Goal: Information Seeking & Learning: Find specific fact

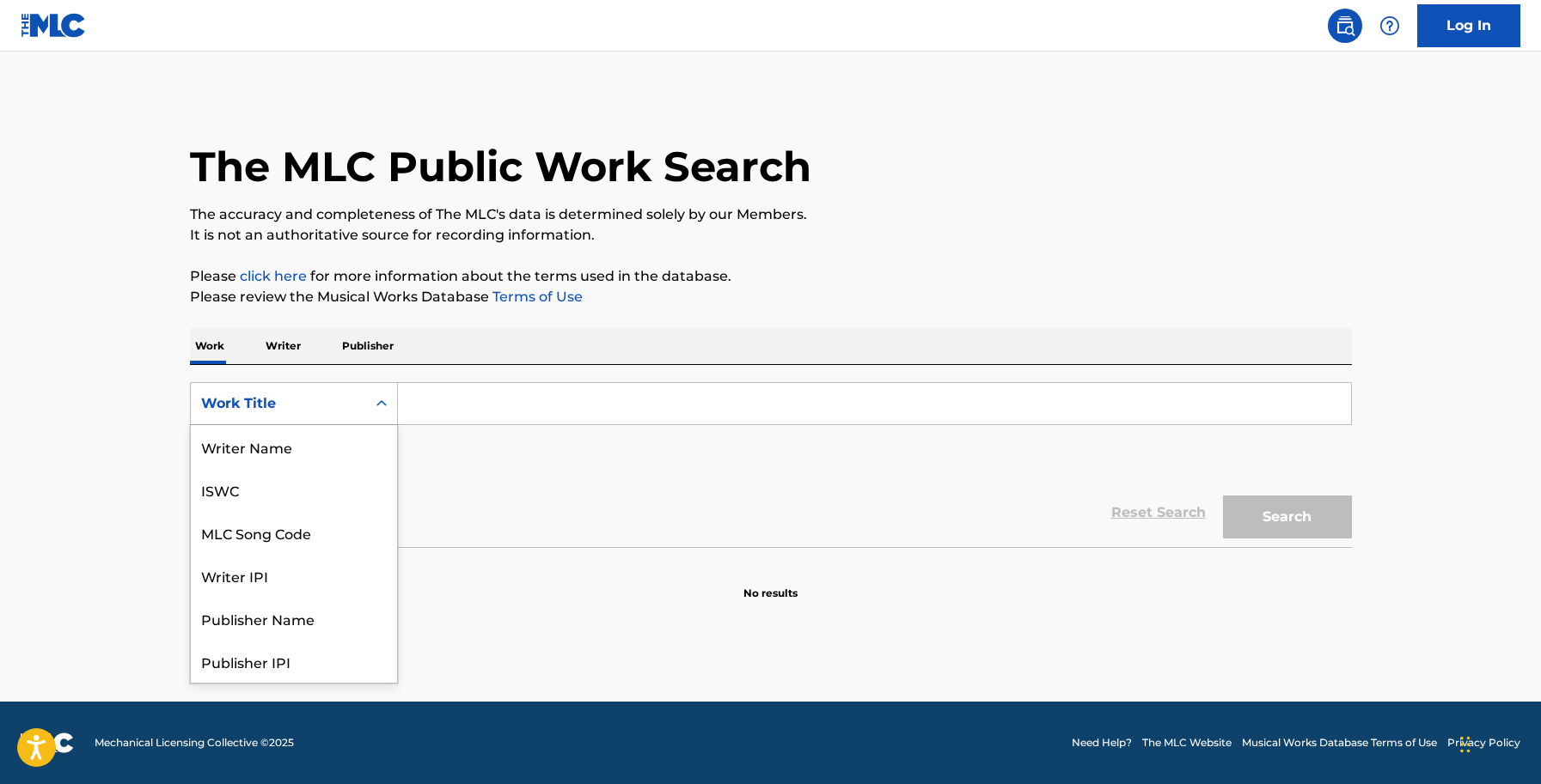
click at [368, 406] on div "Search Form" at bounding box center [381, 403] width 31 height 31
click at [284, 444] on div "MLC Song Code" at bounding box center [293, 447] width 206 height 43
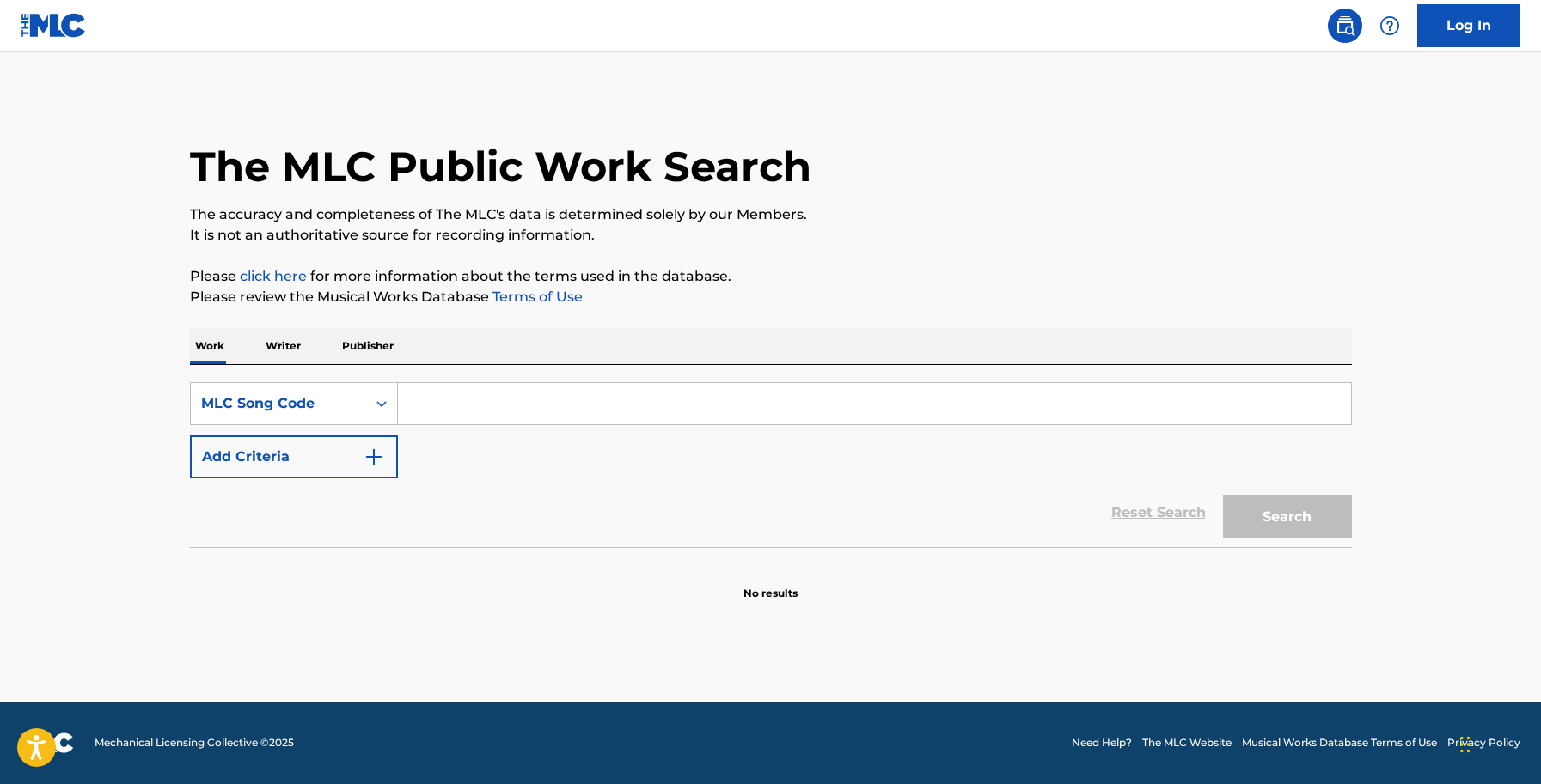
click at [447, 410] on input "Search Form" at bounding box center [874, 404] width 953 height 41
paste input "BVBS9U"
type input "BVBS9U"
click at [1235, 513] on button "Search" at bounding box center [1287, 517] width 129 height 43
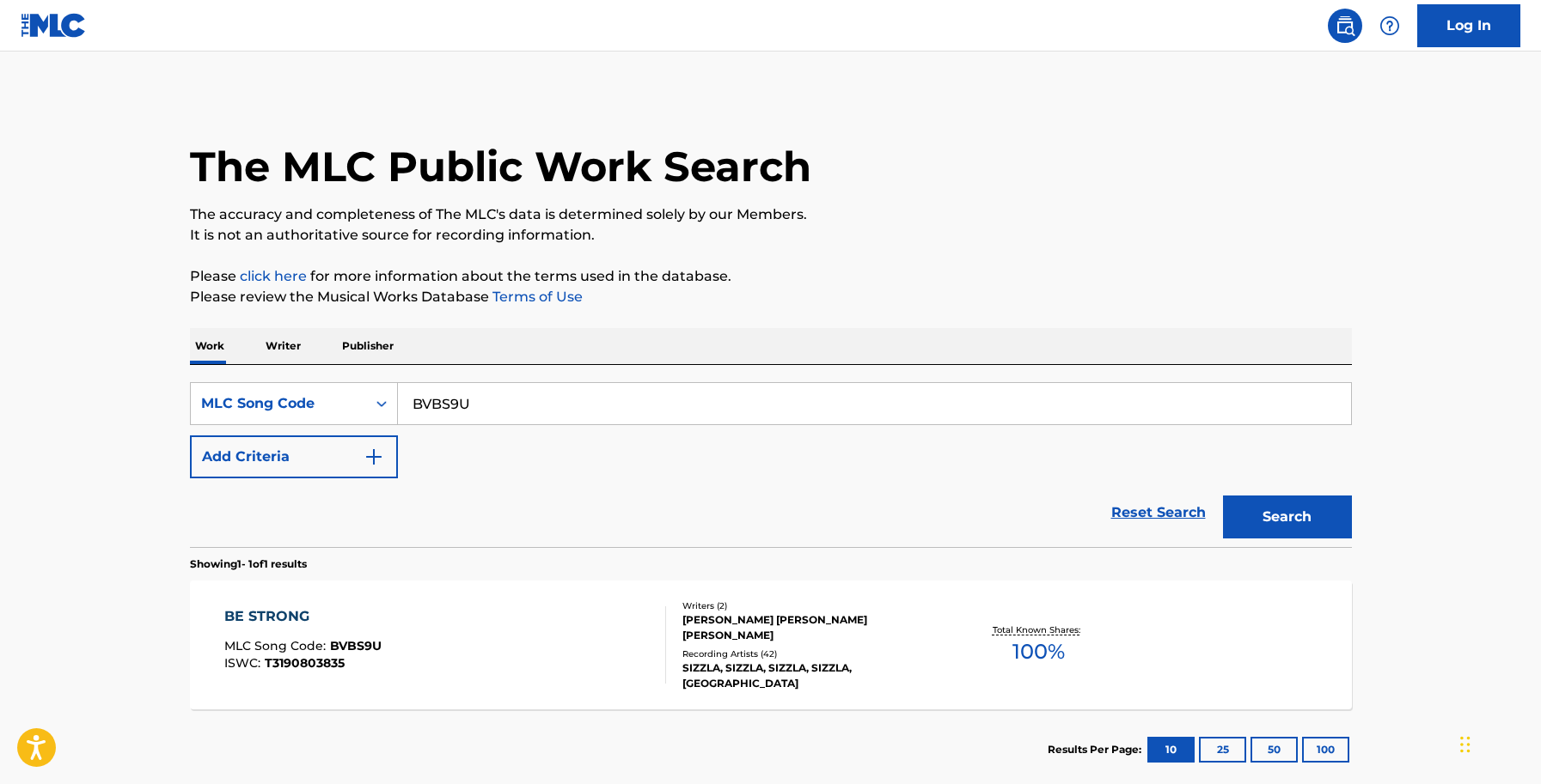
click at [786, 634] on div "[PERSON_NAME] [PERSON_NAME] [PERSON_NAME]" at bounding box center [812, 627] width 260 height 31
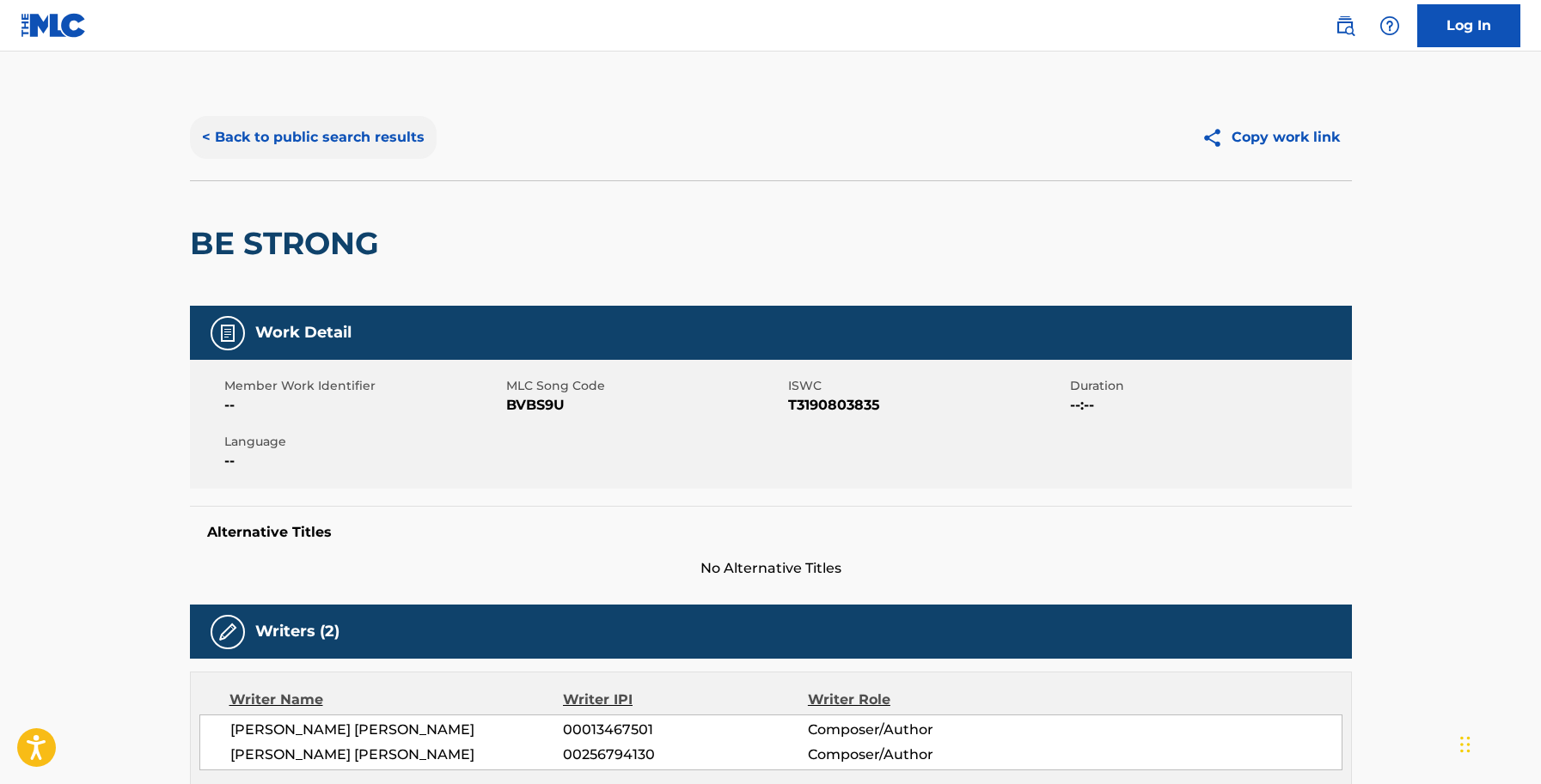
click at [346, 131] on button "< Back to public search results" at bounding box center [313, 137] width 247 height 43
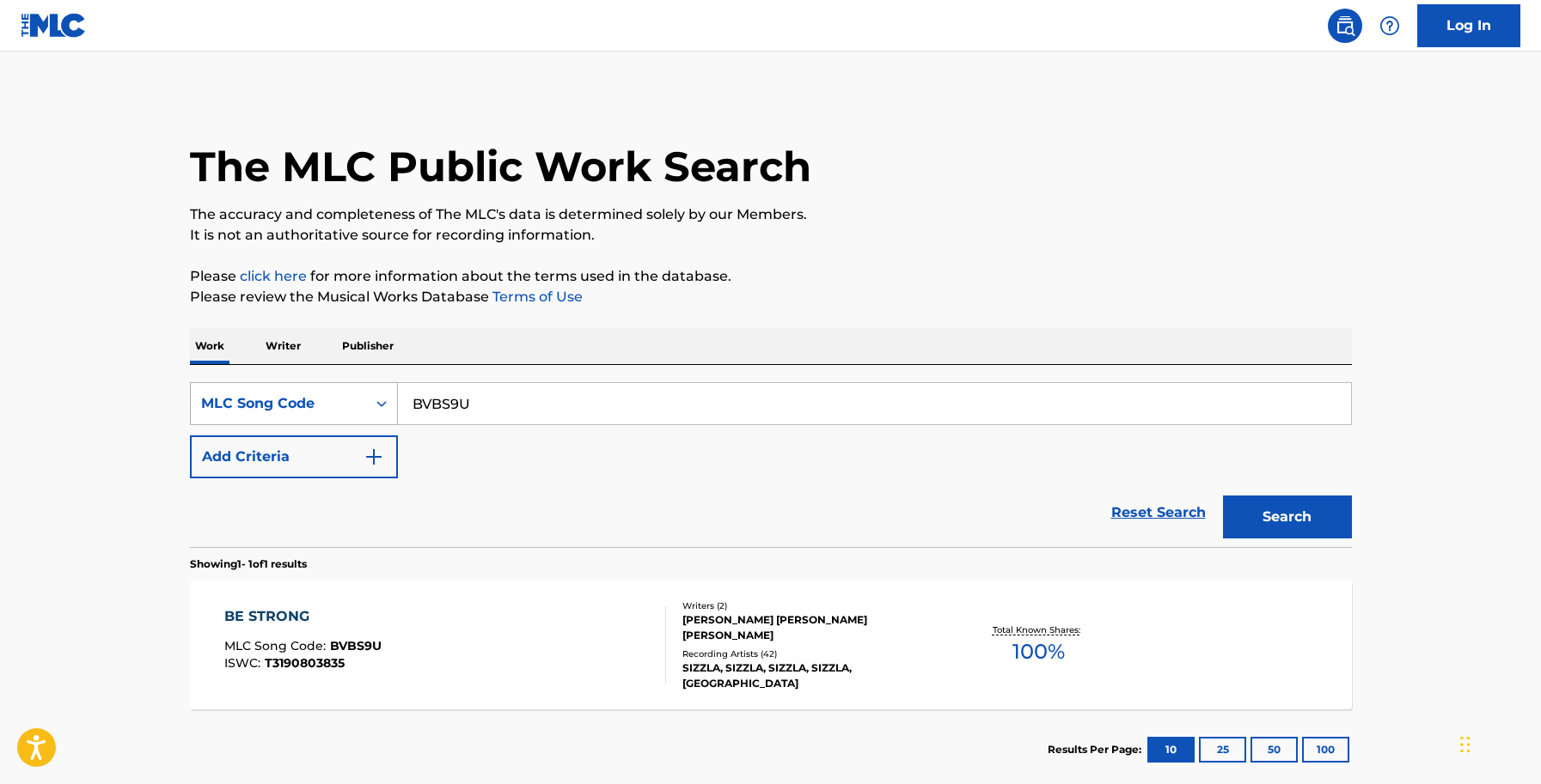
drag, startPoint x: 500, startPoint y: 409, endPoint x: 217, endPoint y: 407, distance: 283.0
click at [217, 407] on div "SearchWithCriteria5931cf0f-4fd7-48c8-ad47-ffe3bf104cf2 MLC Song Code BVBS9U" at bounding box center [770, 404] width 1162 height 43
paste input "A0LR9"
type input "BA0LR9"
click at [1273, 511] on button "Search" at bounding box center [1287, 517] width 129 height 43
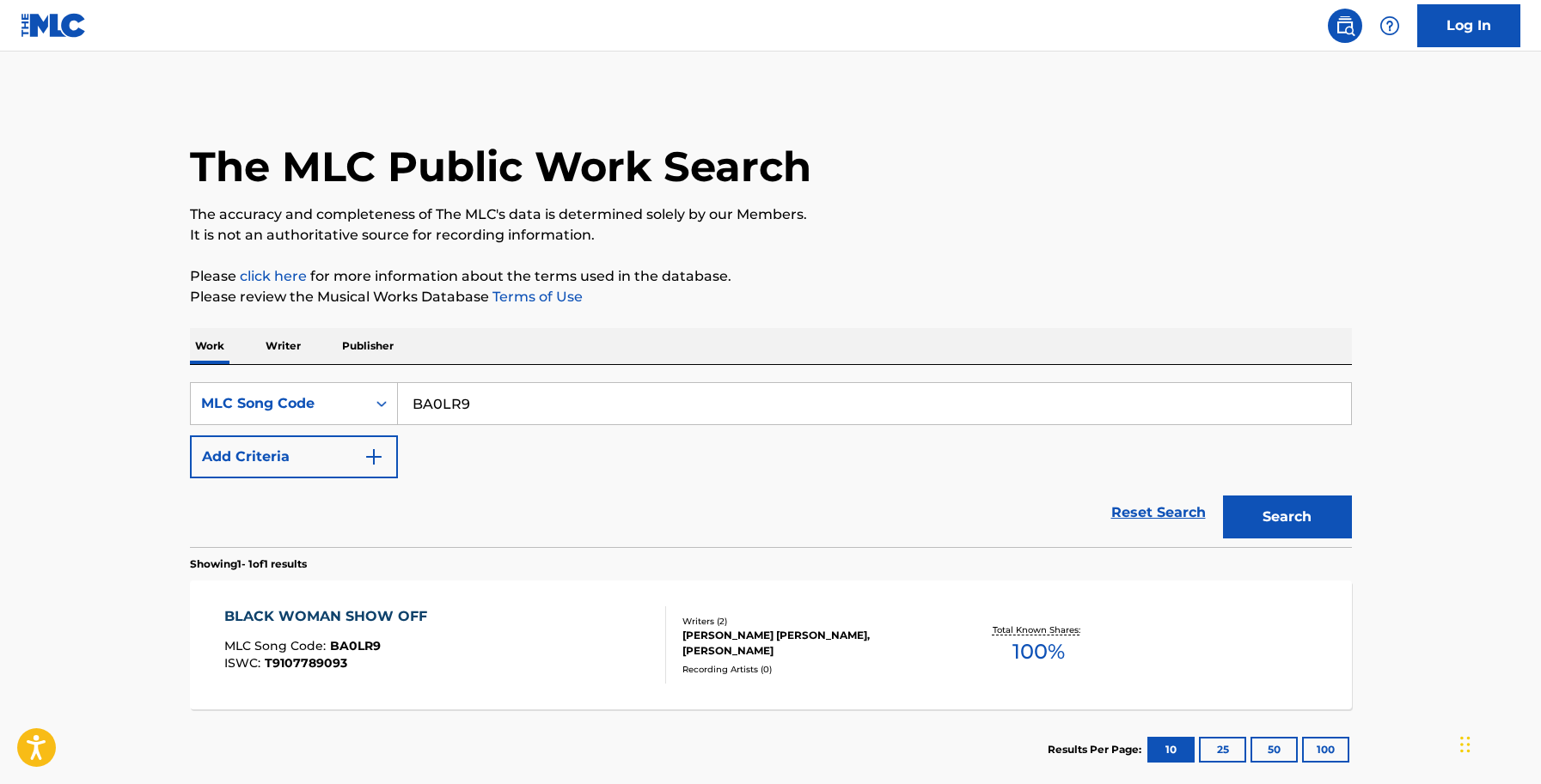
click at [714, 649] on div "[PERSON_NAME] [PERSON_NAME], [PERSON_NAME]" at bounding box center [812, 643] width 260 height 31
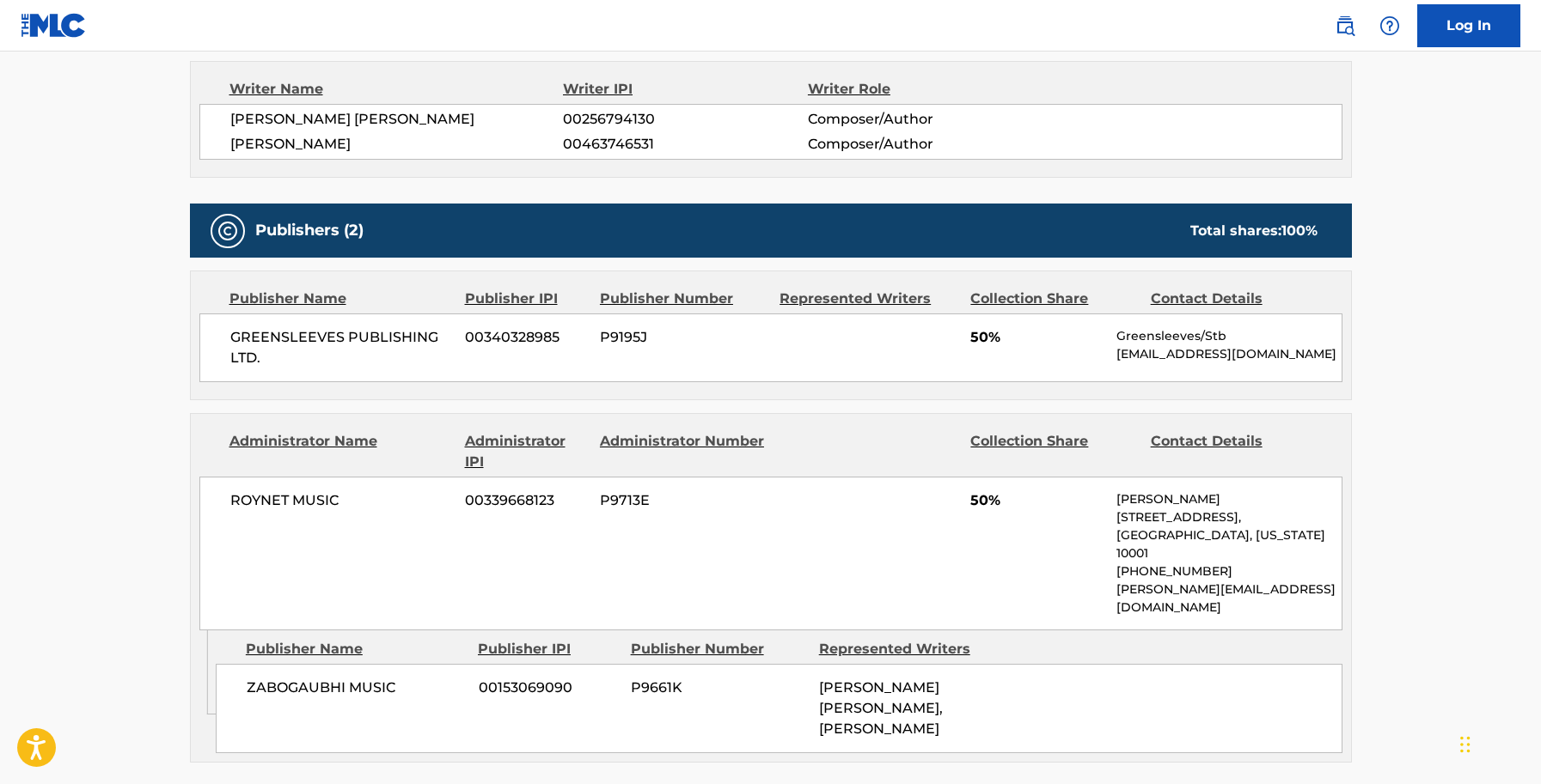
scroll to position [613, 0]
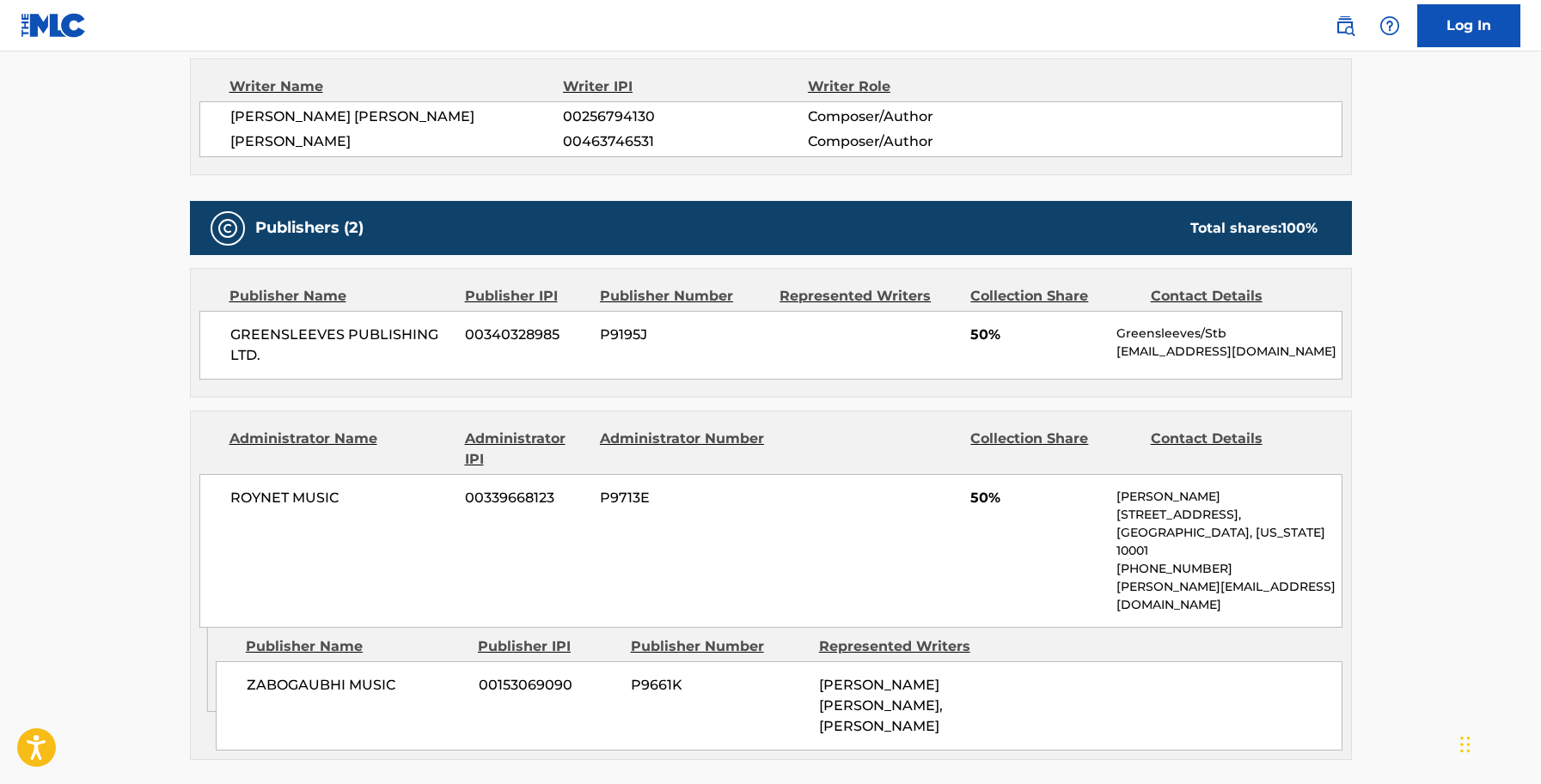
click at [1461, 233] on main "< Back to public search results Copy work link BLACK WOMAN SHOW OFF Work Detail…" at bounding box center [770, 180] width 1541 height 1483
click at [1517, 393] on main "< Back to public search results Copy work link BLACK WOMAN SHOW OFF Work Detail…" at bounding box center [770, 180] width 1541 height 1483
click at [1471, 577] on main "< Back to public search results Copy work link BLACK WOMAN SHOW OFF Work Detail…" at bounding box center [770, 180] width 1541 height 1483
